Goal: Complete application form

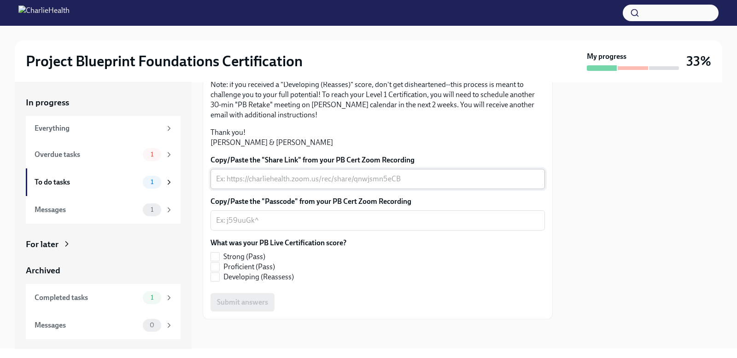
scroll to position [190, 0]
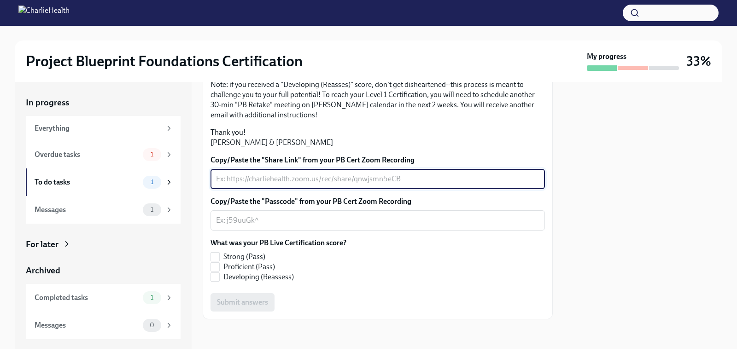
paste textarea "[URL][DOMAIN_NAME]"
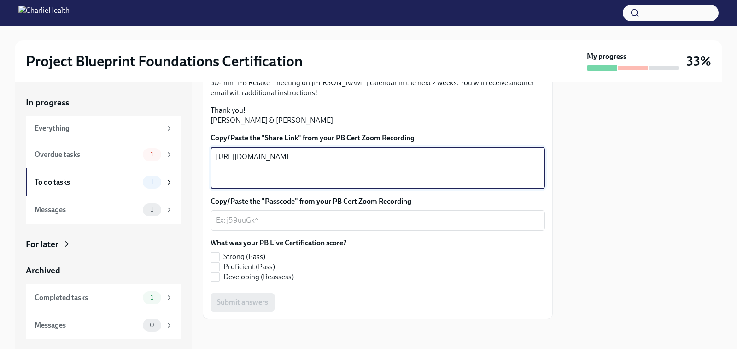
type textarea "[URL][DOMAIN_NAME]"
drag, startPoint x: 487, startPoint y: 246, endPoint x: 71, endPoint y: 192, distance: 419.7
click at [76, 195] on div "In progress Everything Overdue tasks 1 To do tasks 1 Messages 1 For later Archi…" at bounding box center [368, 215] width 707 height 267
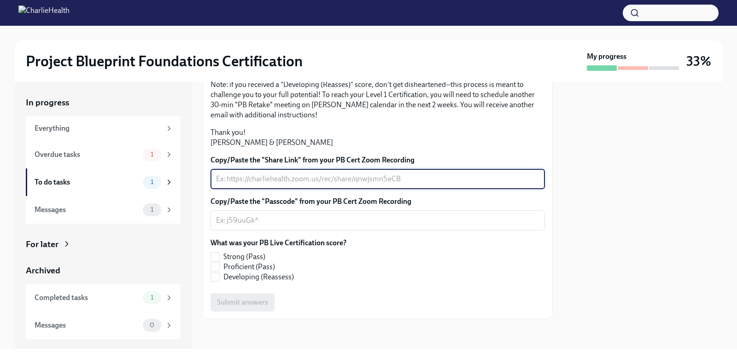
paste textarea "[URL][DOMAIN_NAME] Passcode: c+L.x*0d"
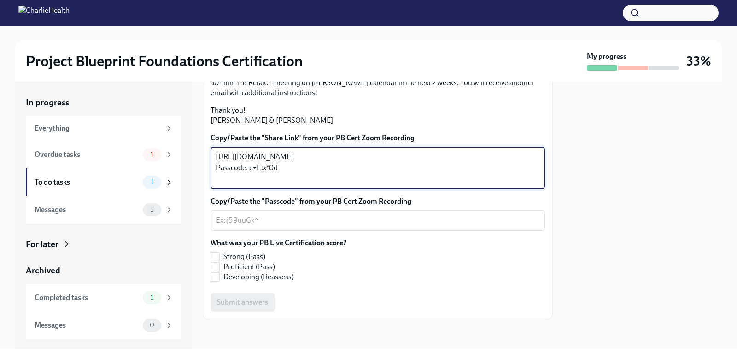
drag, startPoint x: 280, startPoint y: 245, endPoint x: 206, endPoint y: 247, distance: 74.1
click at [206, 247] on div "Hi [PERSON_NAME]! Thank you for completing your scheduled Project Blueprint Liv…" at bounding box center [378, 139] width 350 height 360
type textarea "[URL][DOMAIN_NAME]"
click at [270, 226] on textarea "Copy/Paste the "Passcode" from your PB Cert Zoom Recording" at bounding box center [377, 220] width 323 height 11
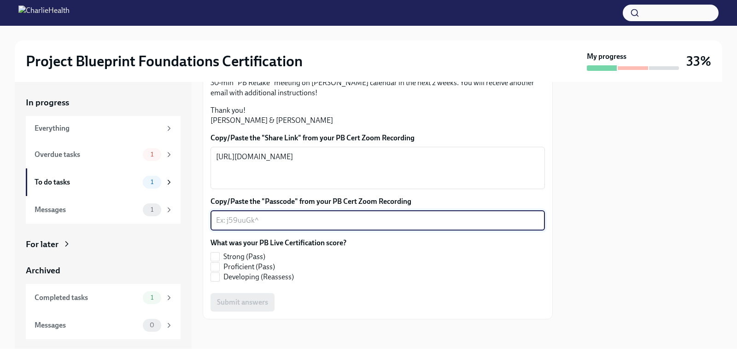
paste textarea "Passcode: c+L.x*0d"
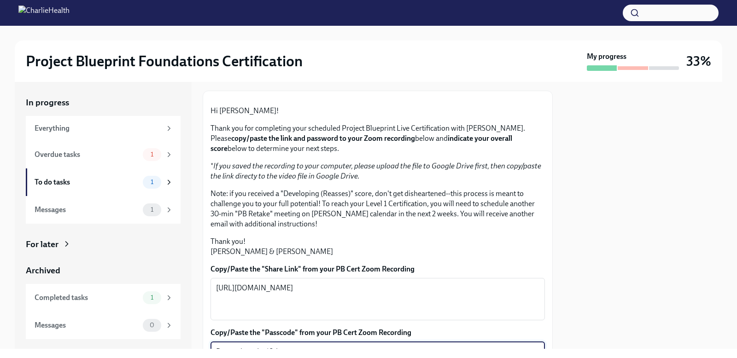
scroll to position [0, 0]
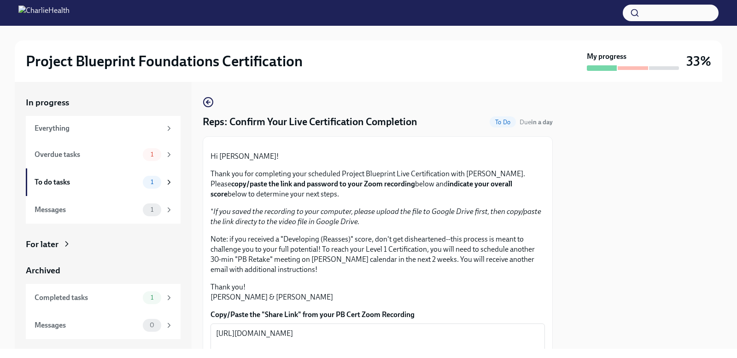
type textarea "Passcode: c+L.x*0d"
